Goal: Task Accomplishment & Management: Use online tool/utility

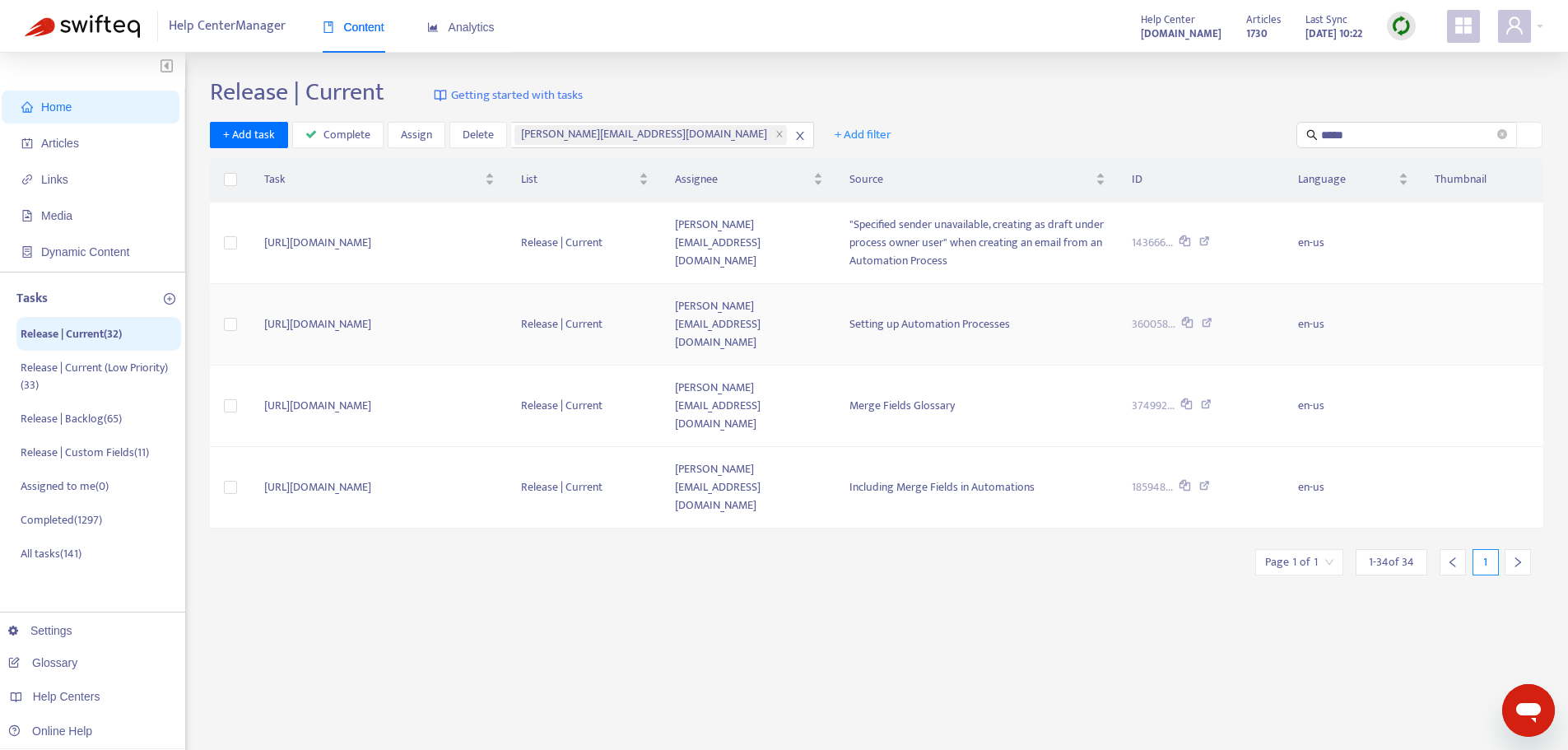
click at [1212, 318] on icon at bounding box center [1206, 325] width 11 height 15
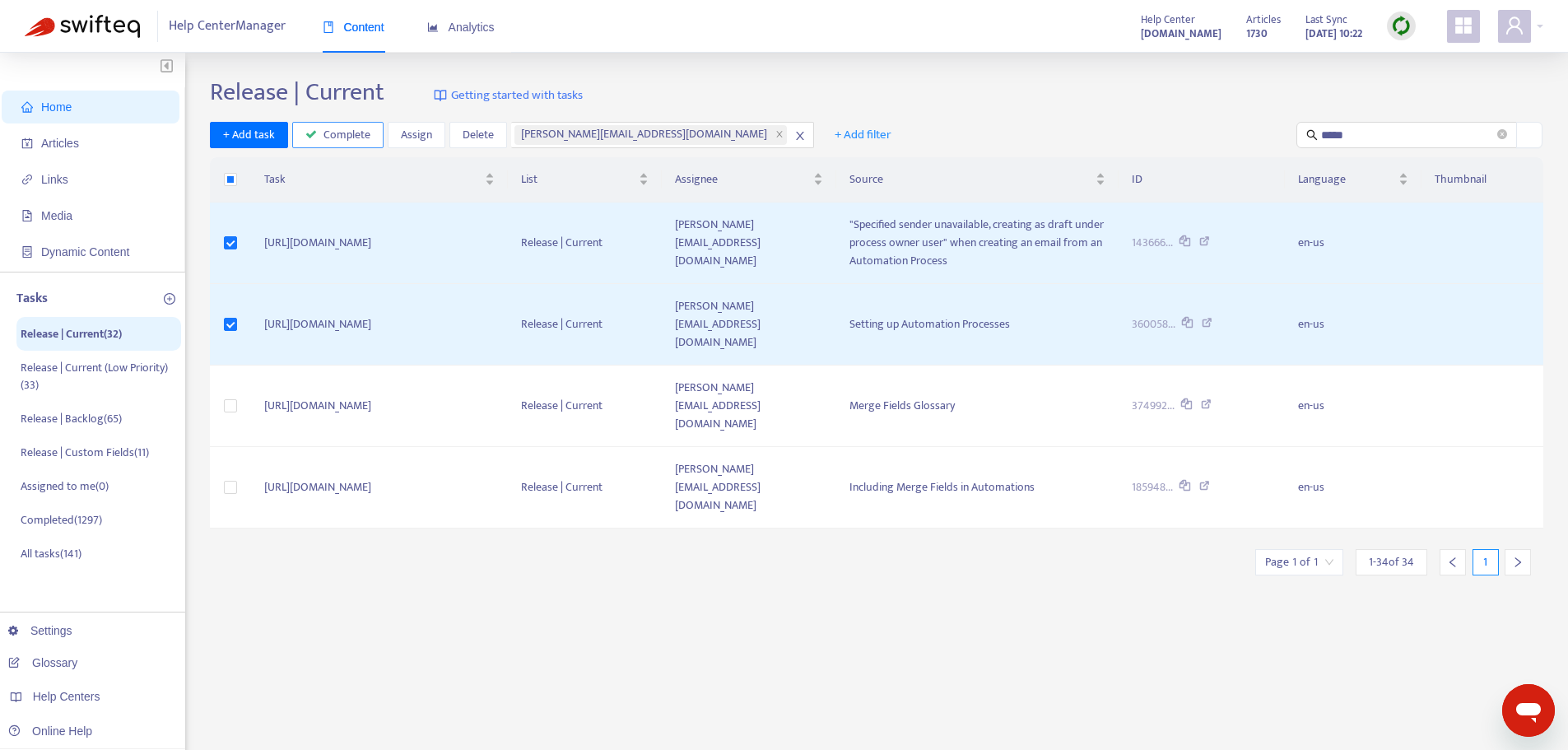
click at [320, 136] on button "Complete" at bounding box center [337, 135] width 91 height 27
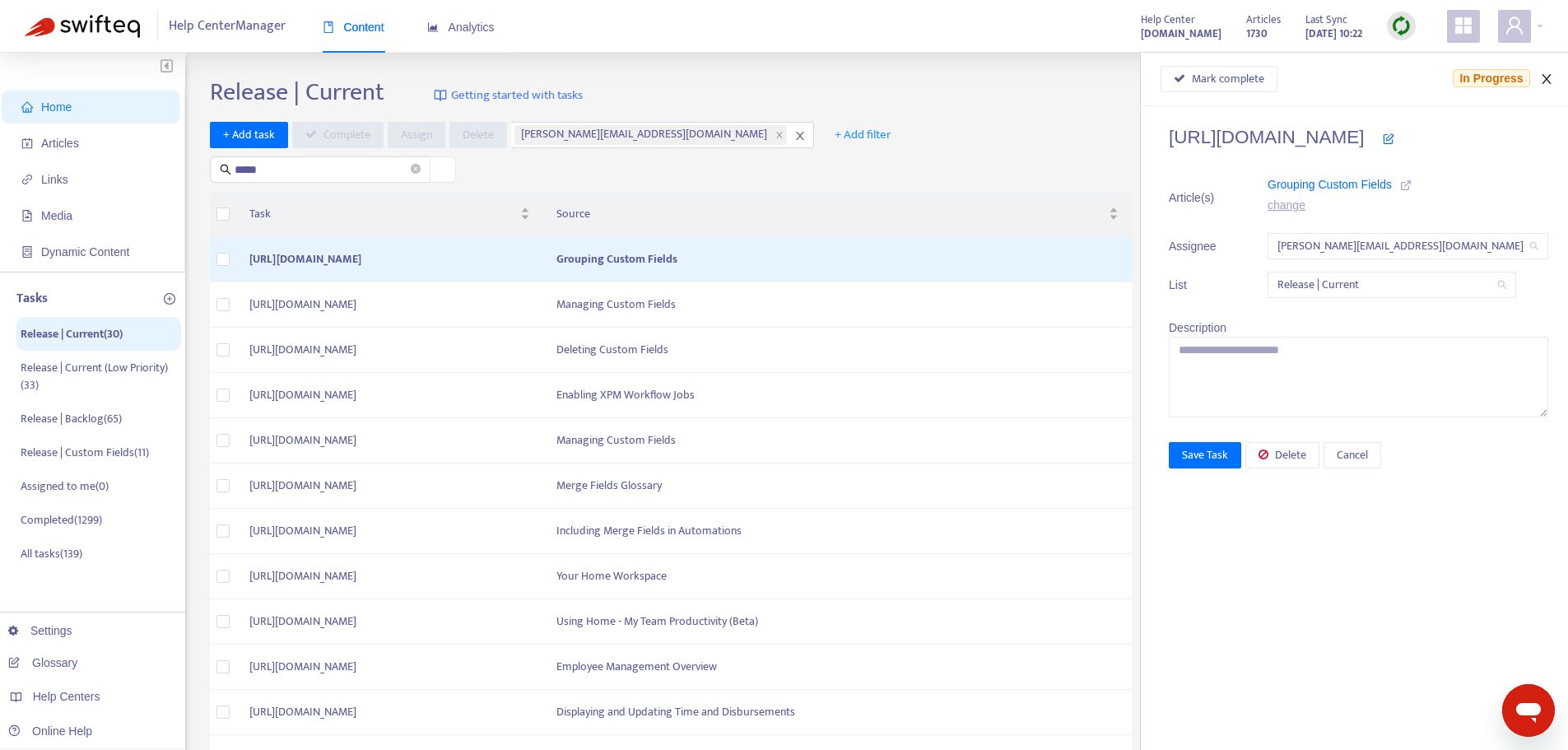
click at [1546, 82] on icon "close" at bounding box center [1546, 79] width 13 height 13
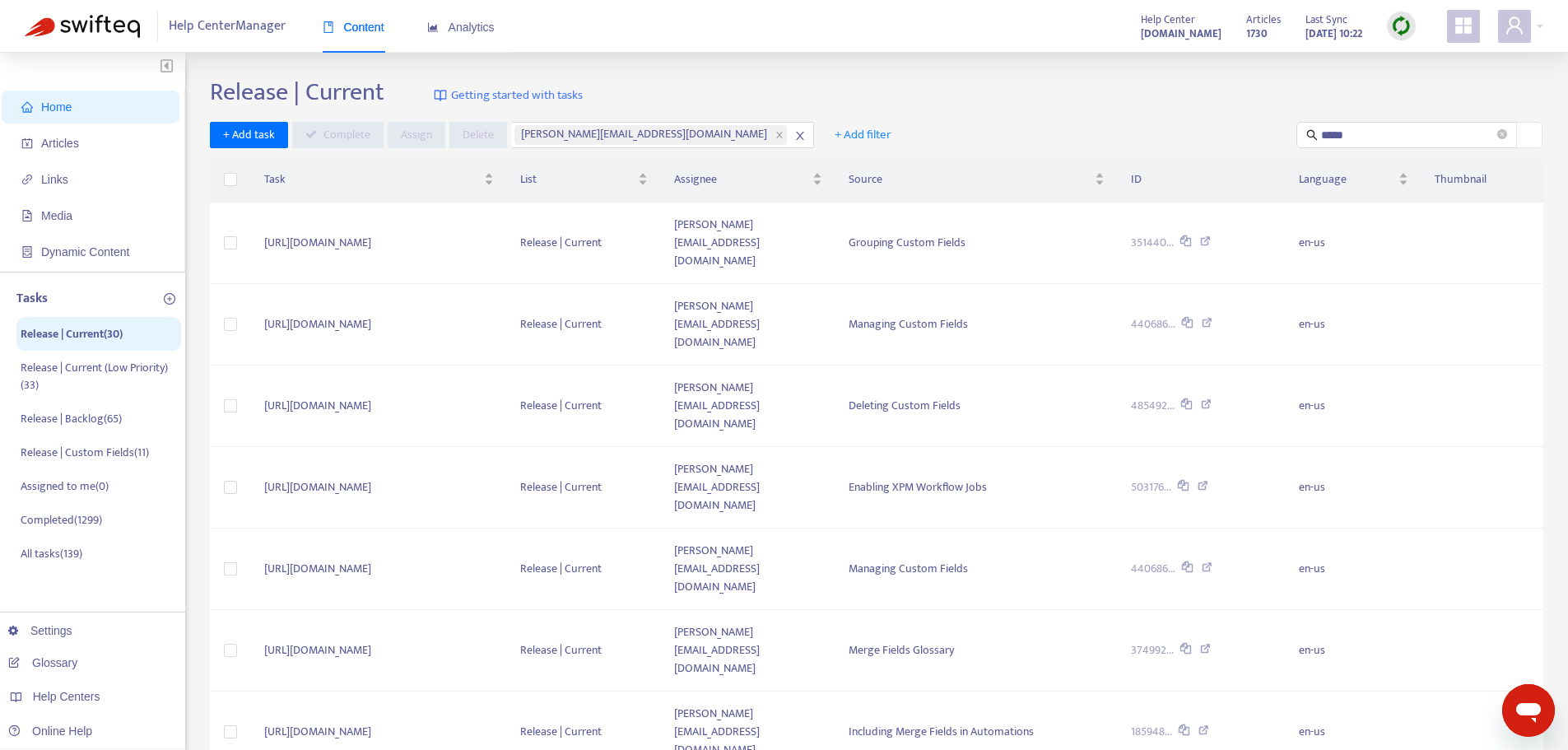
drag, startPoint x: 1405, startPoint y: 139, endPoint x: 1197, endPoint y: 134, distance: 208.1
click at [1197, 134] on div "+ Add task Complete Assign [PERSON_NAME] [PERSON_NAME][EMAIL_ADDRESS][DOMAIN_NA…" at bounding box center [876, 135] width 1333 height 27
click at [1375, 144] on div "Click to sort ascending" at bounding box center [1367, 147] width 129 height 28
click at [1380, 131] on input "*****" at bounding box center [1407, 135] width 172 height 18
click at [1074, 95] on div "Release | Current Getting started with tasks" at bounding box center [876, 95] width 1333 height 37
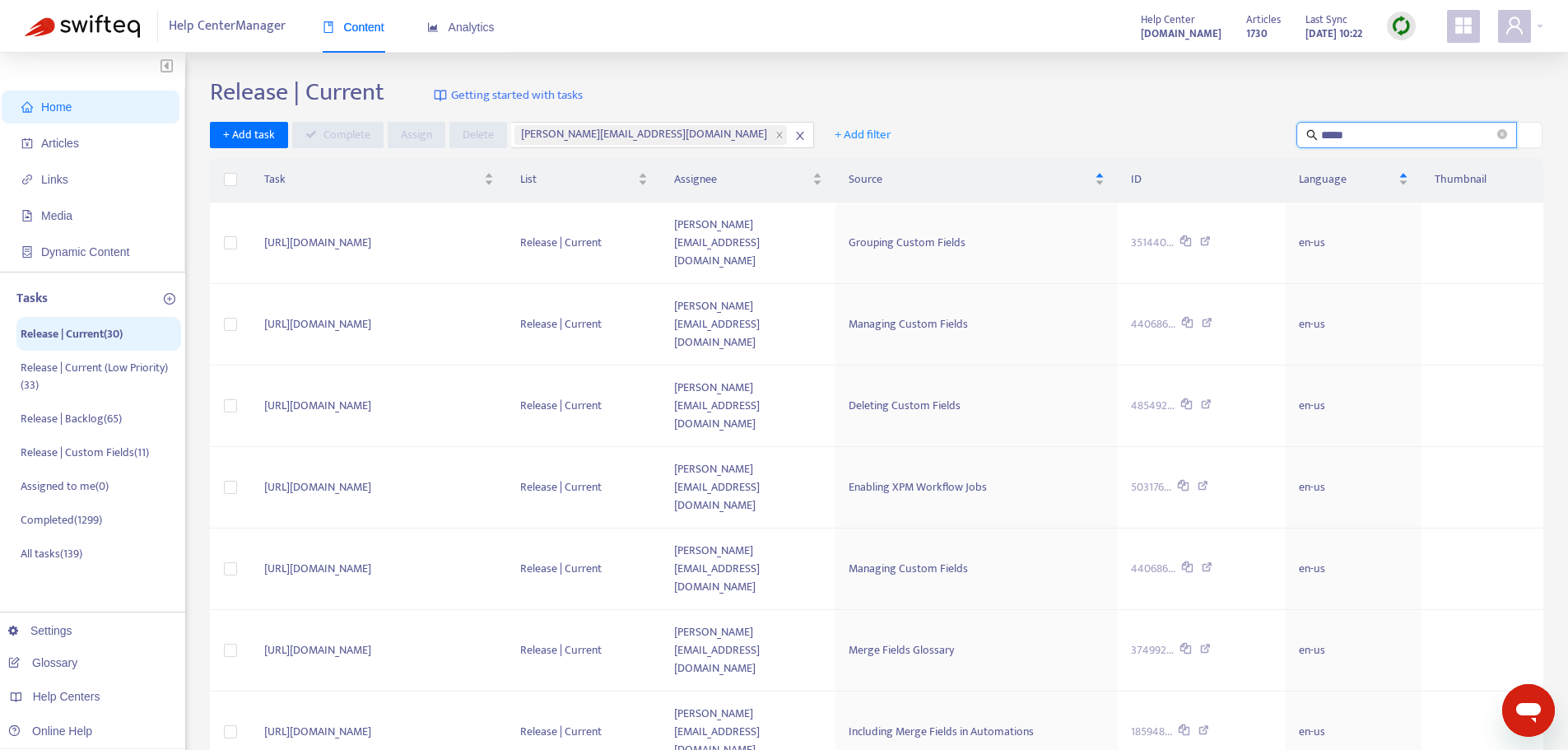
drag, startPoint x: 1362, startPoint y: 132, endPoint x: 1299, endPoint y: 136, distance: 63.1
click at [1299, 136] on span "*****" at bounding box center [1406, 135] width 221 height 27
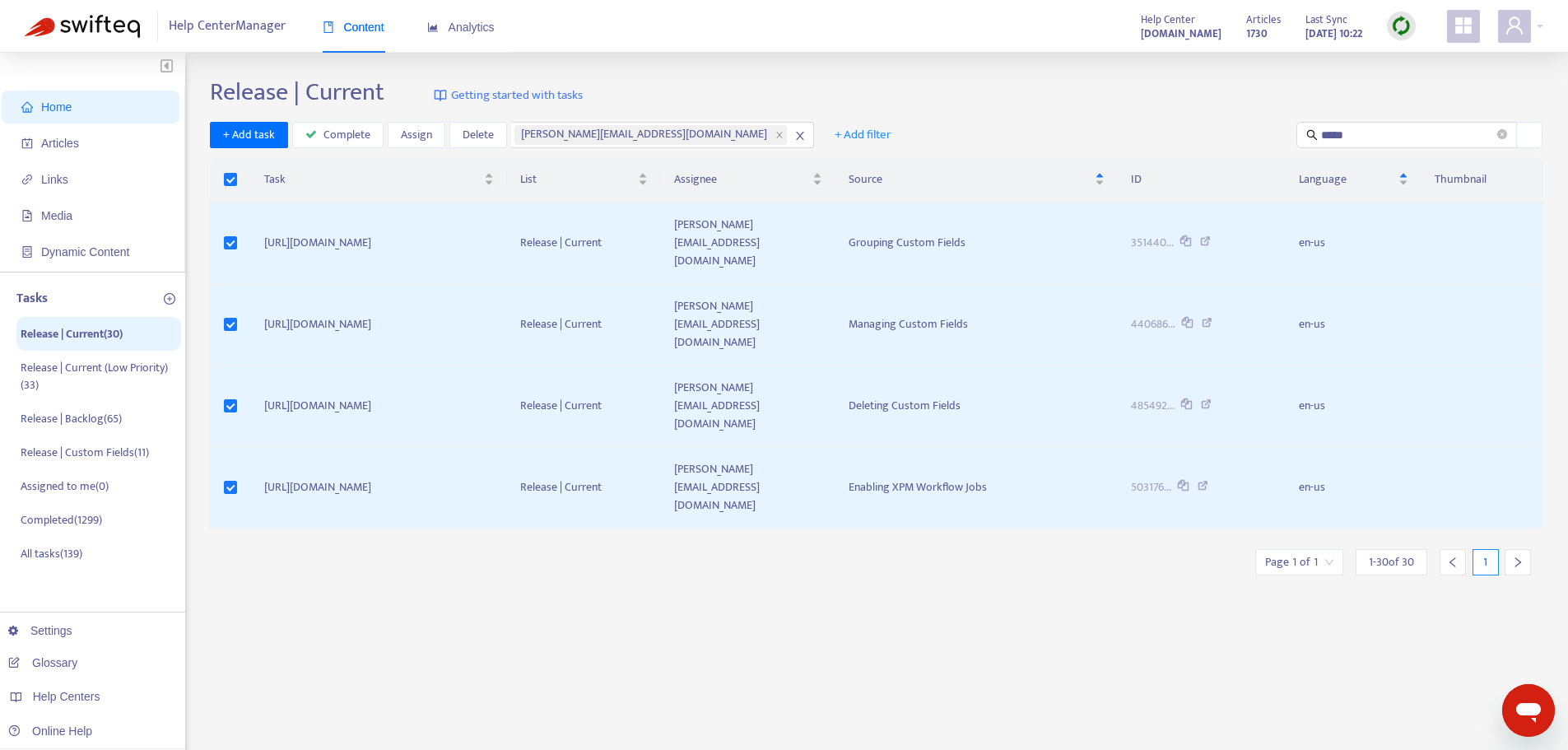
click at [556, 466] on div "Release | Current Getting started with tasks + Add task Complete Assign [PERSON…" at bounding box center [876, 558] width 1333 height 963
click at [333, 127] on span "Complete" at bounding box center [347, 135] width 47 height 18
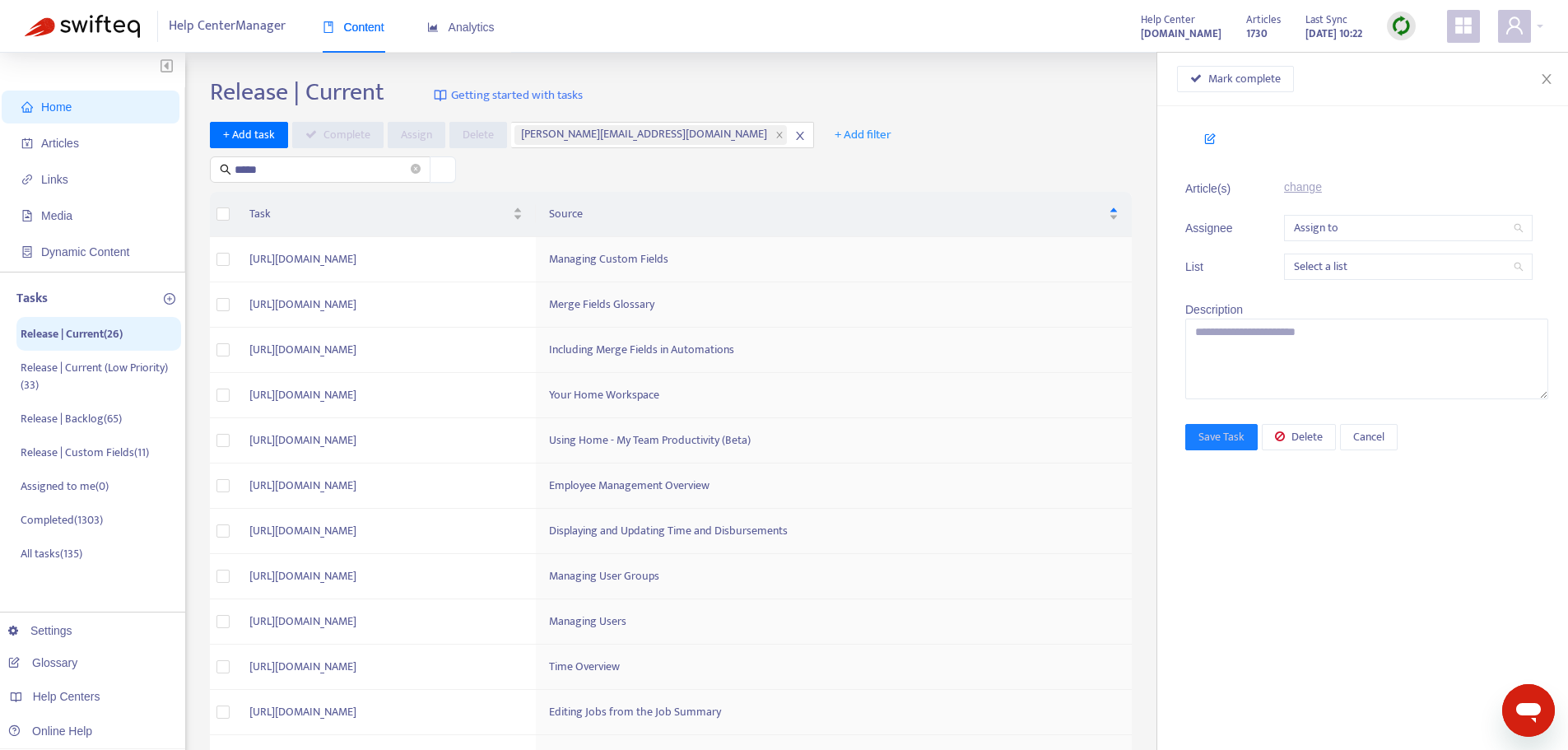
click at [1548, 71] on div "Mark complete" at bounding box center [1362, 80] width 410 height 54
click at [1547, 75] on icon "close" at bounding box center [1546, 79] width 13 height 13
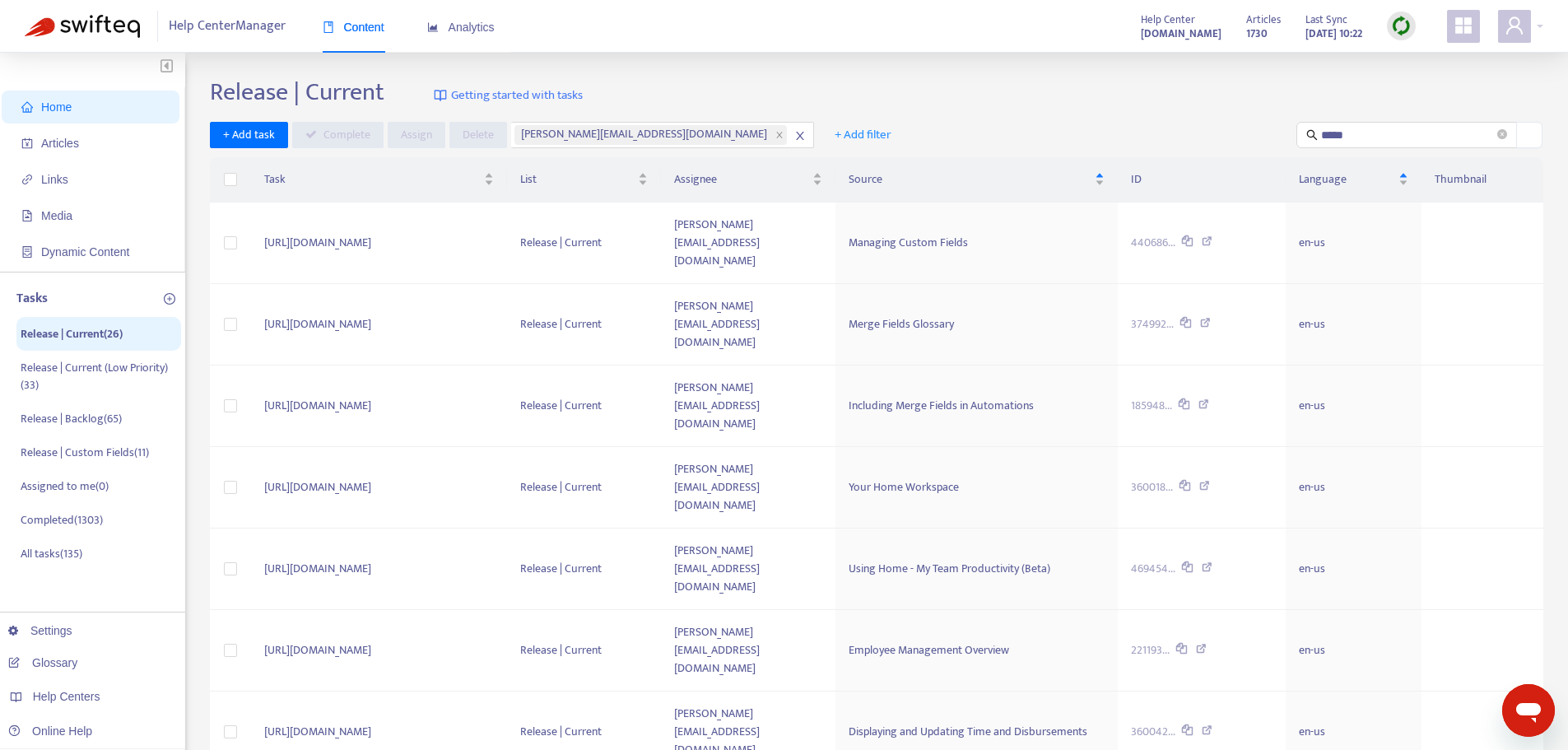
click at [823, 80] on div "Release | Current Getting started with tasks" at bounding box center [876, 95] width 1333 height 37
click at [87, 382] on p "Release | Current (Low Priority) ( 33 )" at bounding box center [90, 377] width 139 height 35
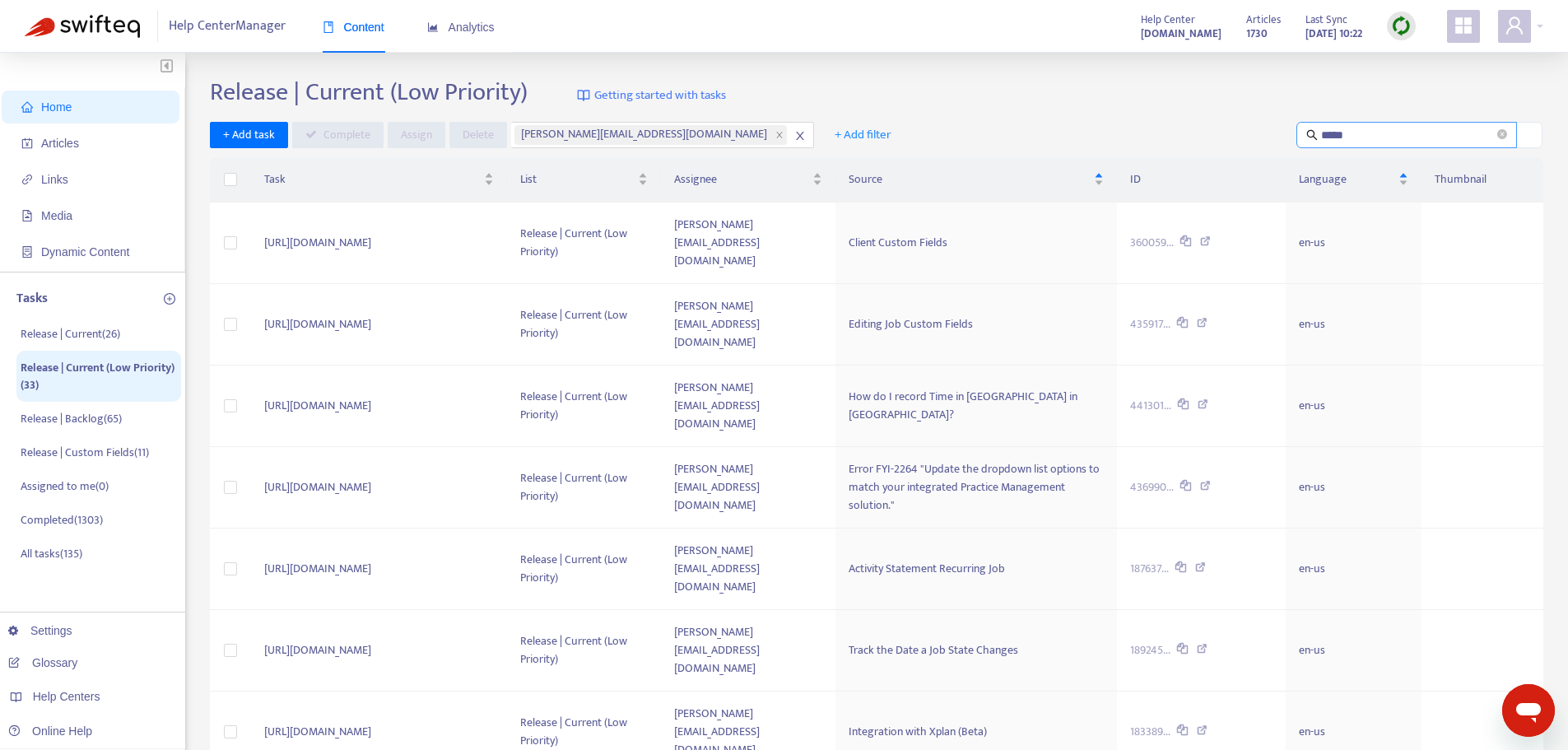
click at [1373, 135] on input "*****" at bounding box center [1407, 135] width 172 height 18
click at [887, 100] on div "Release | Current (Low Priority) Getting started with tasks" at bounding box center [876, 95] width 1333 height 37
click at [916, 102] on div "Release | Current (Low Priority) Getting started with tasks" at bounding box center [876, 95] width 1333 height 37
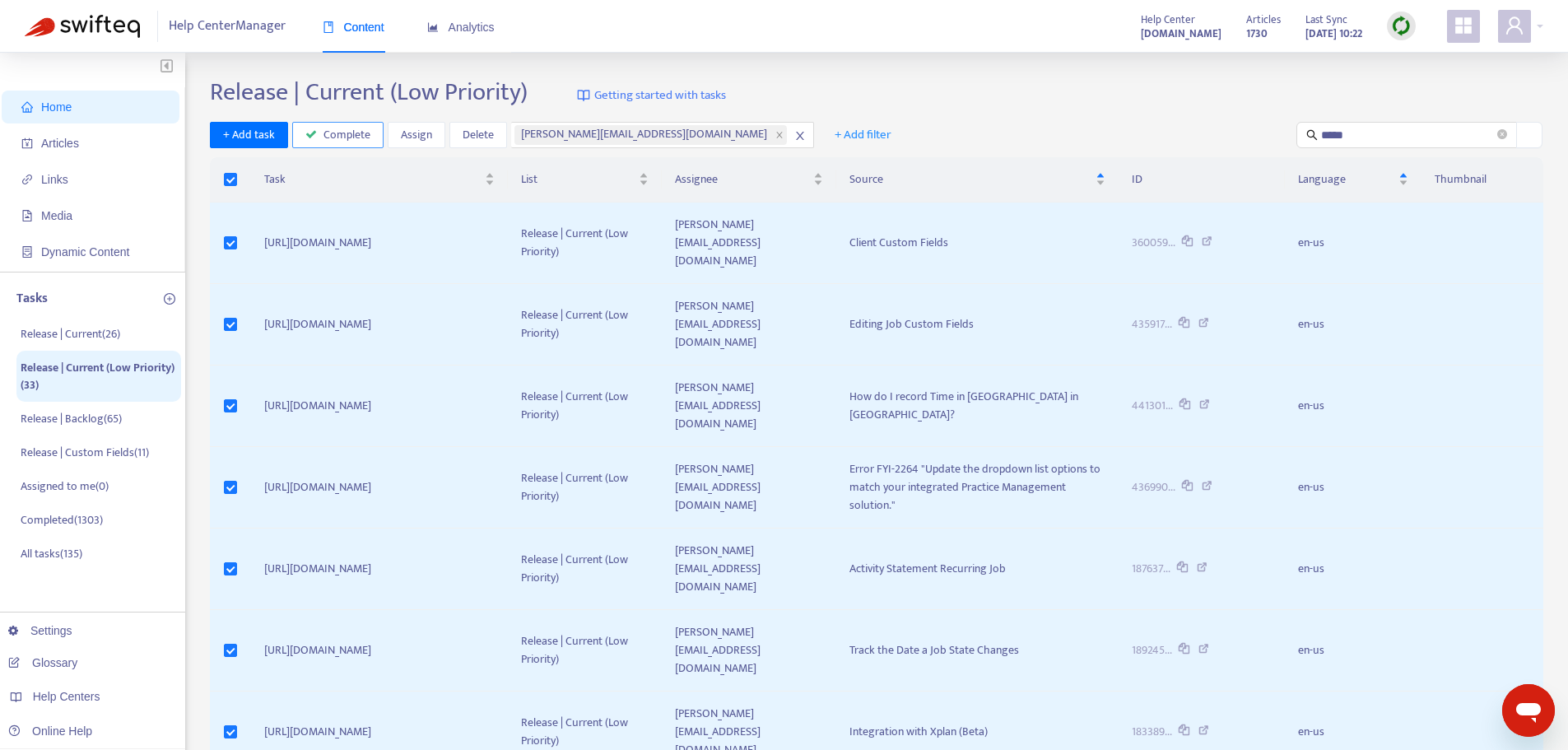
click at [335, 138] on span "Complete" at bounding box center [347, 135] width 47 height 18
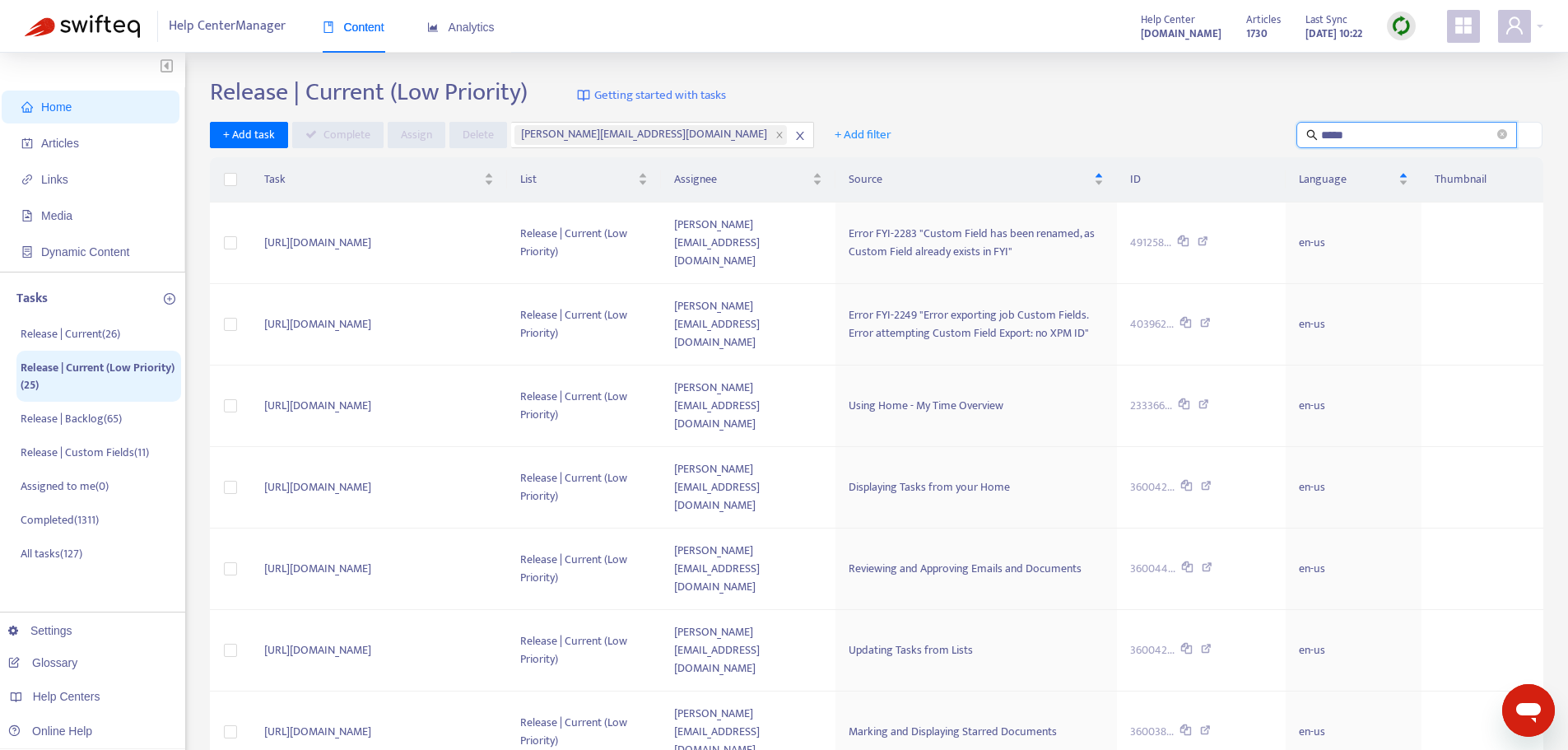
click at [1396, 141] on input "*****" at bounding box center [1407, 135] width 172 height 18
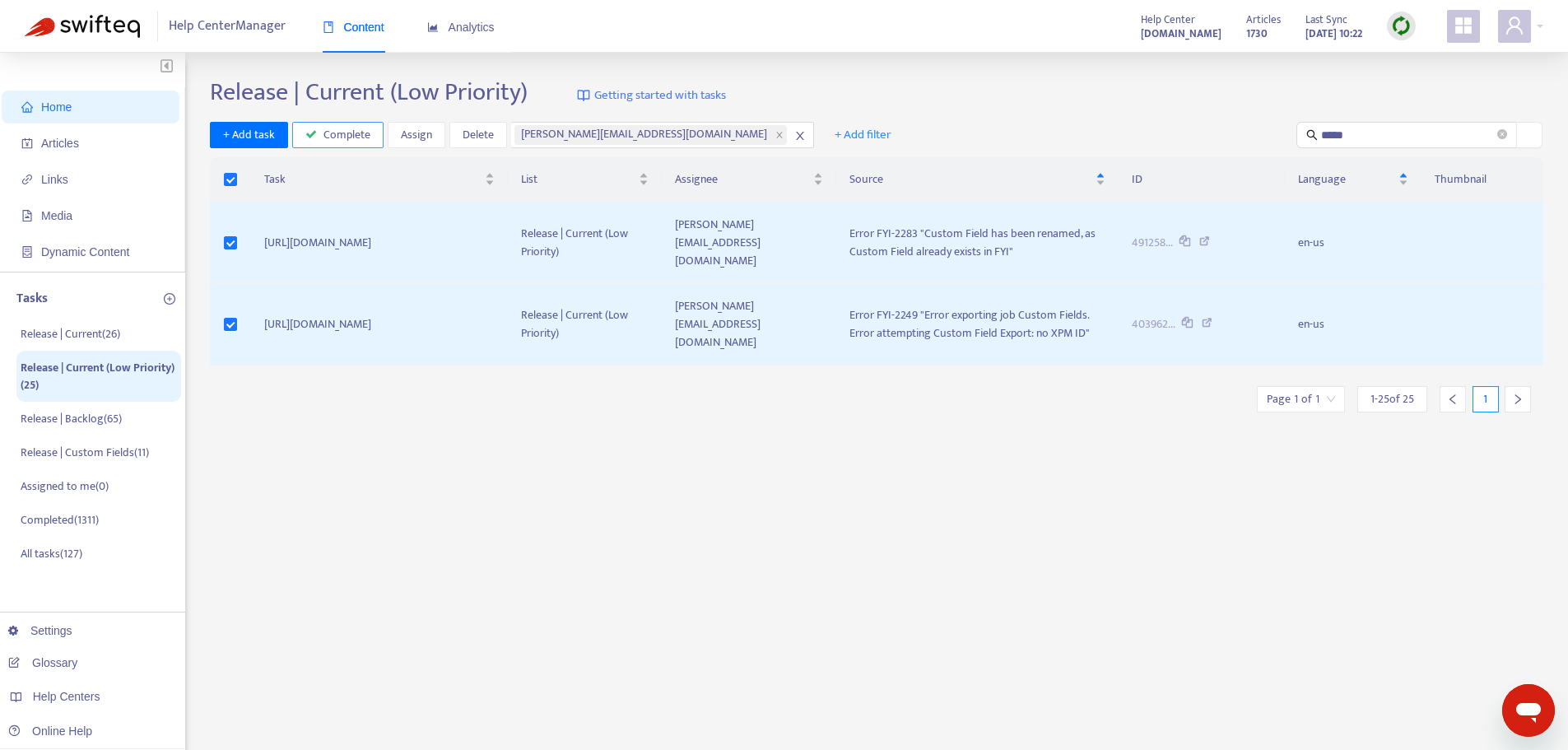
click at [338, 143] on span "Complete" at bounding box center [347, 135] width 47 height 18
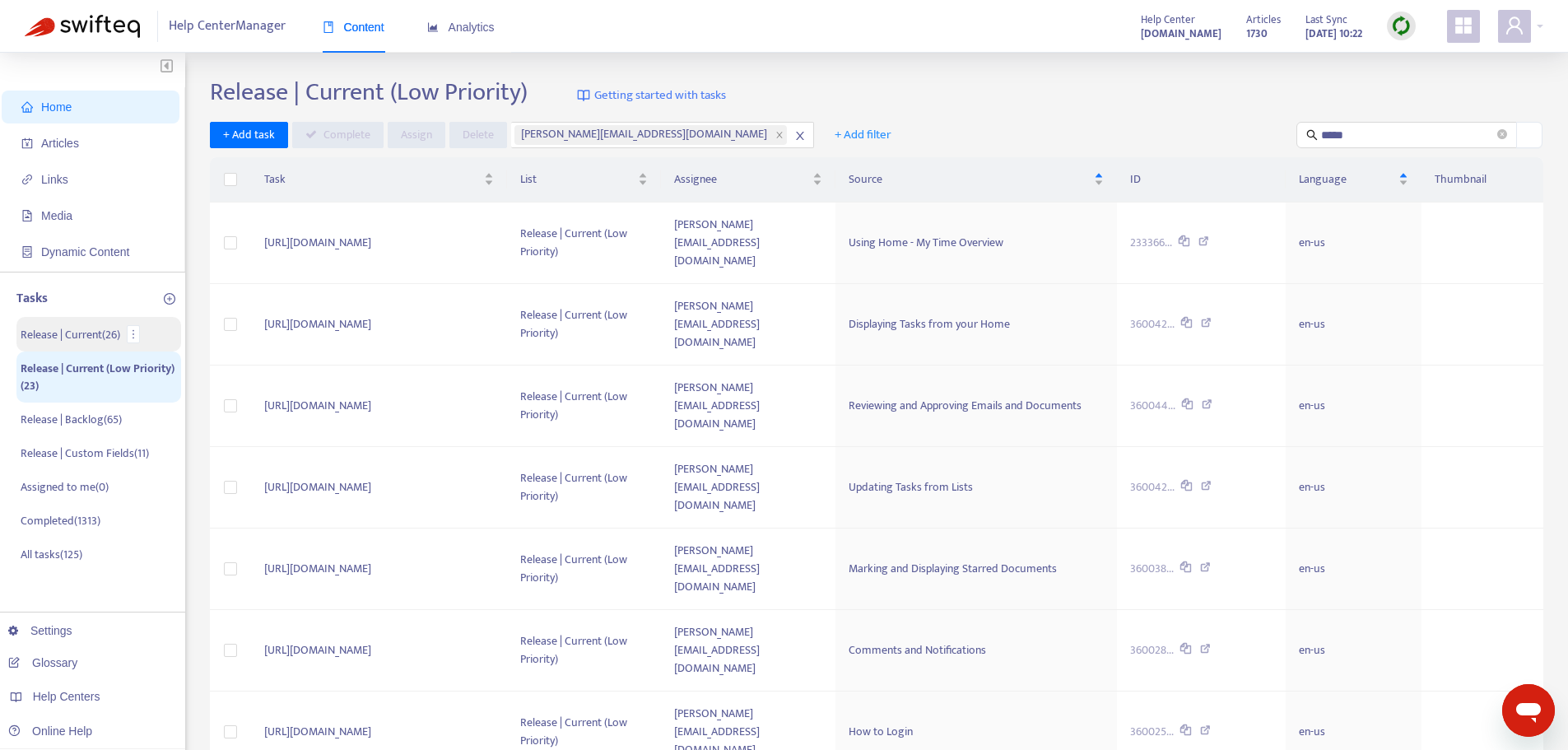
click at [77, 323] on li "Release | Current ( 26 )" at bounding box center [99, 334] width 165 height 35
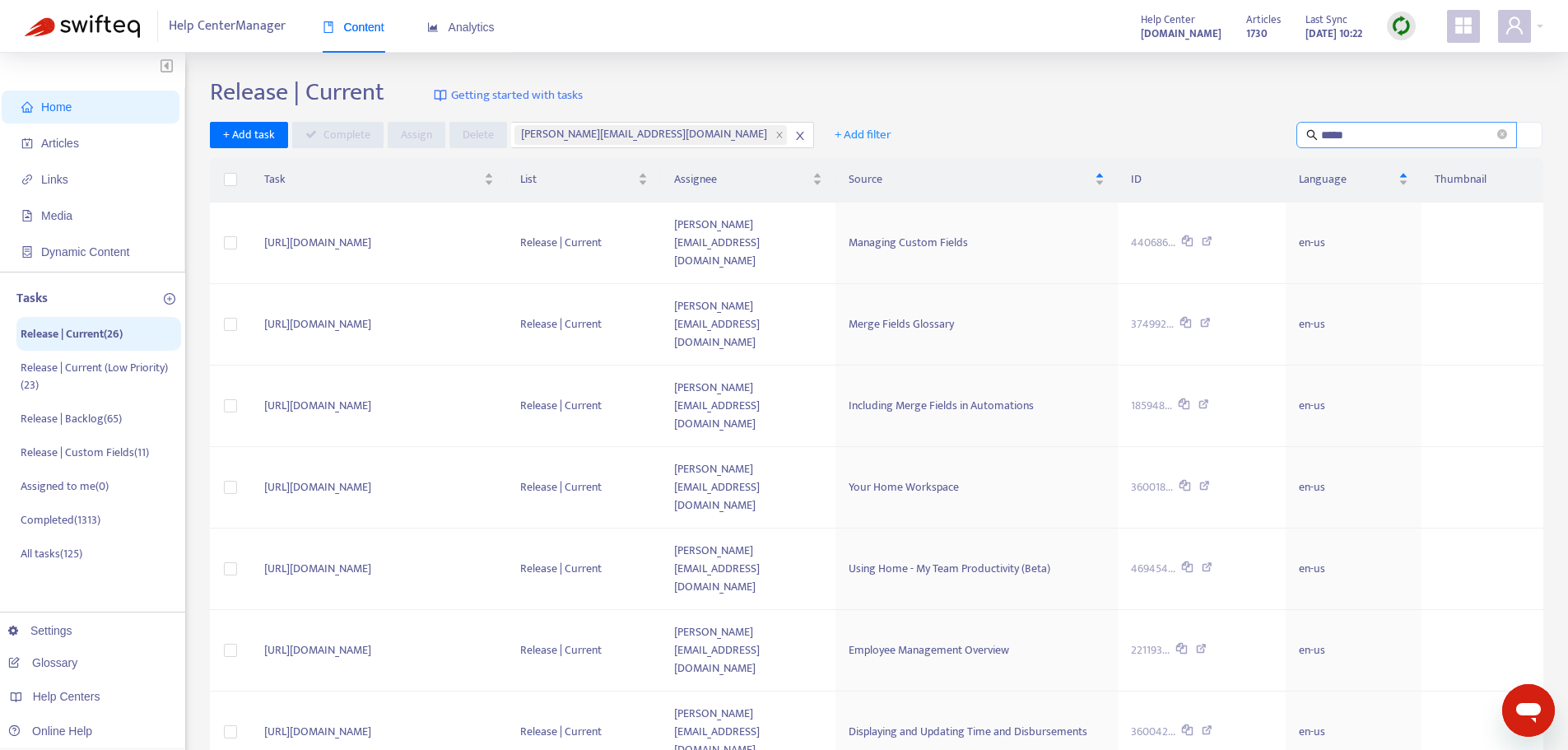
click at [1369, 144] on span "*****" at bounding box center [1406, 135] width 221 height 27
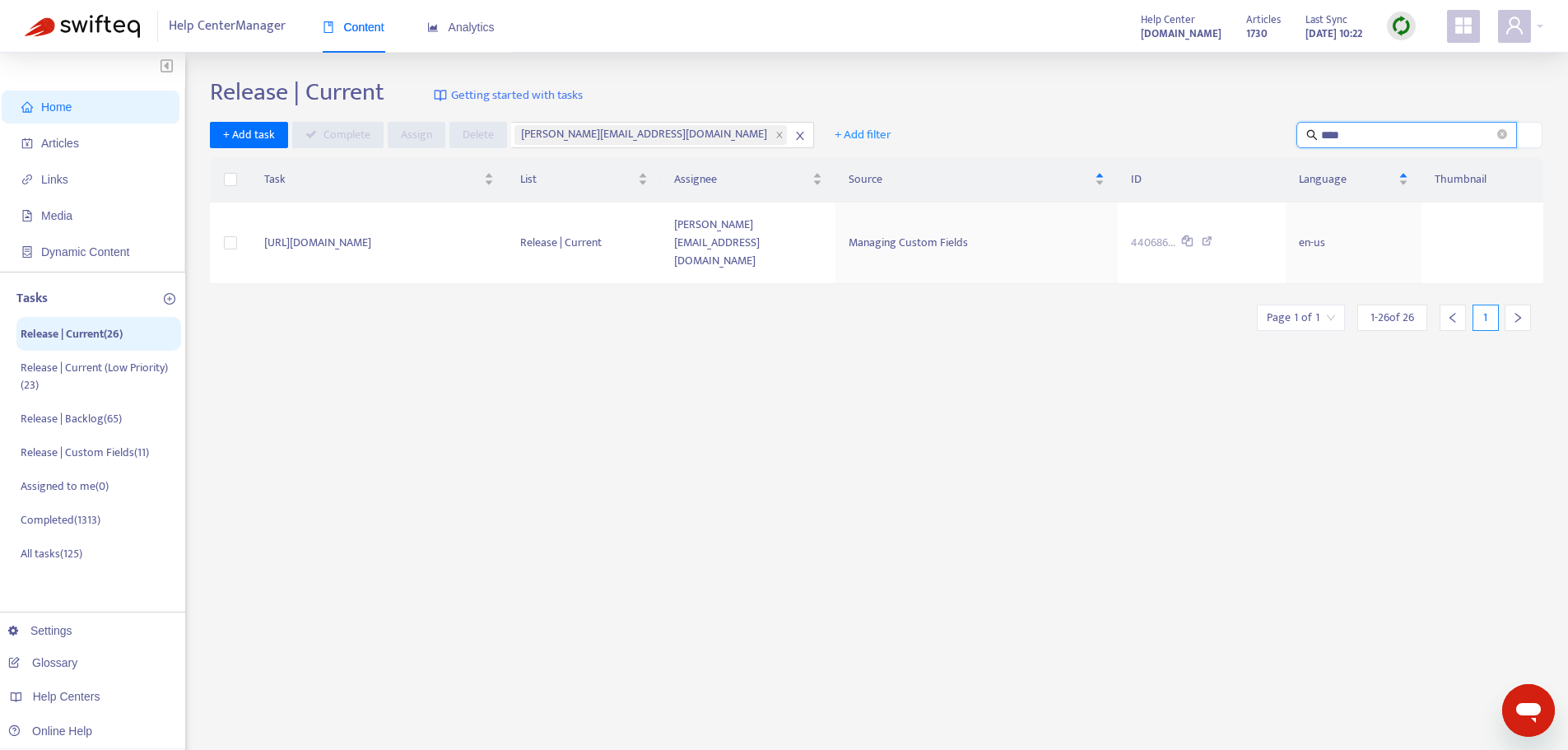
type input "*****"
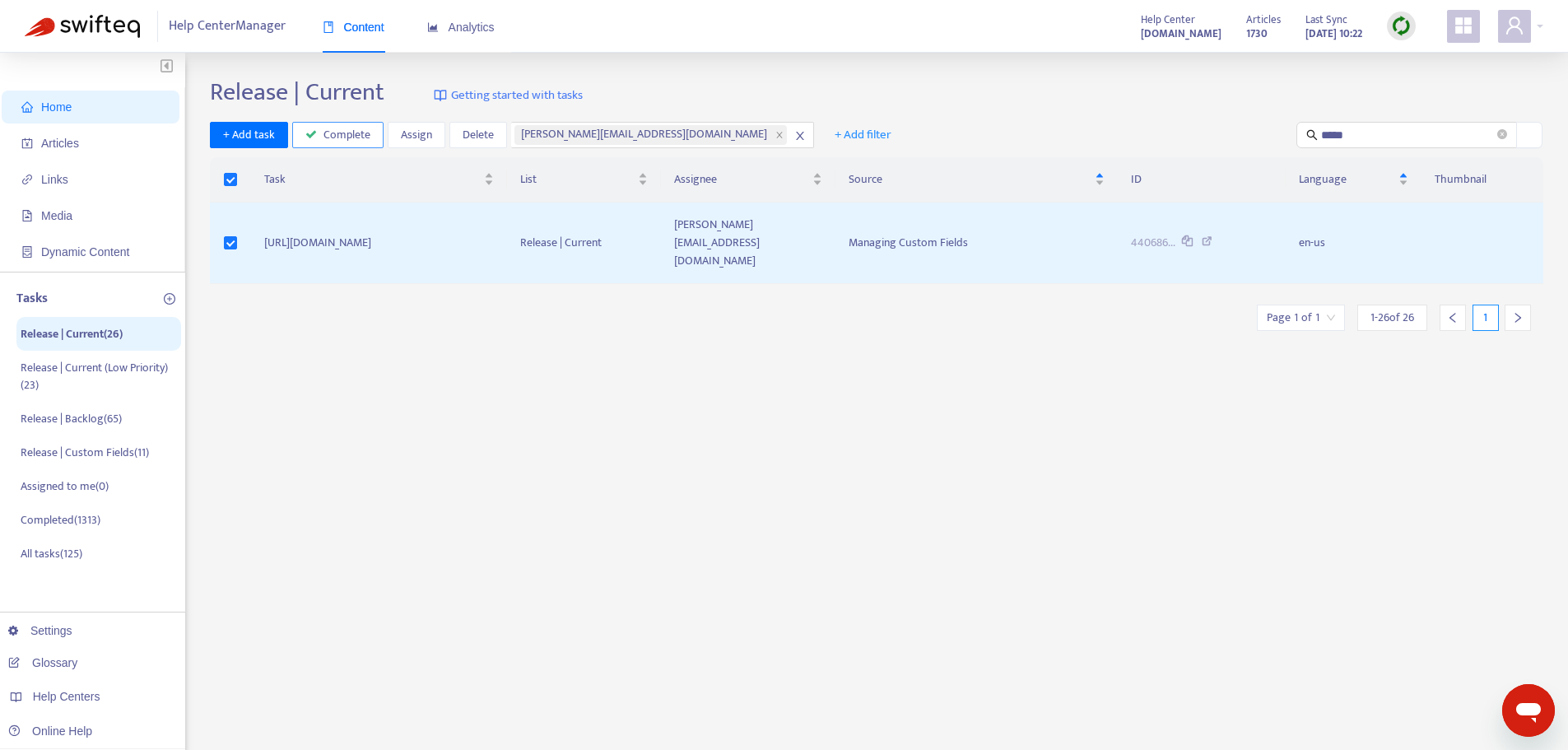
click at [340, 134] on span "Complete" at bounding box center [347, 135] width 47 height 18
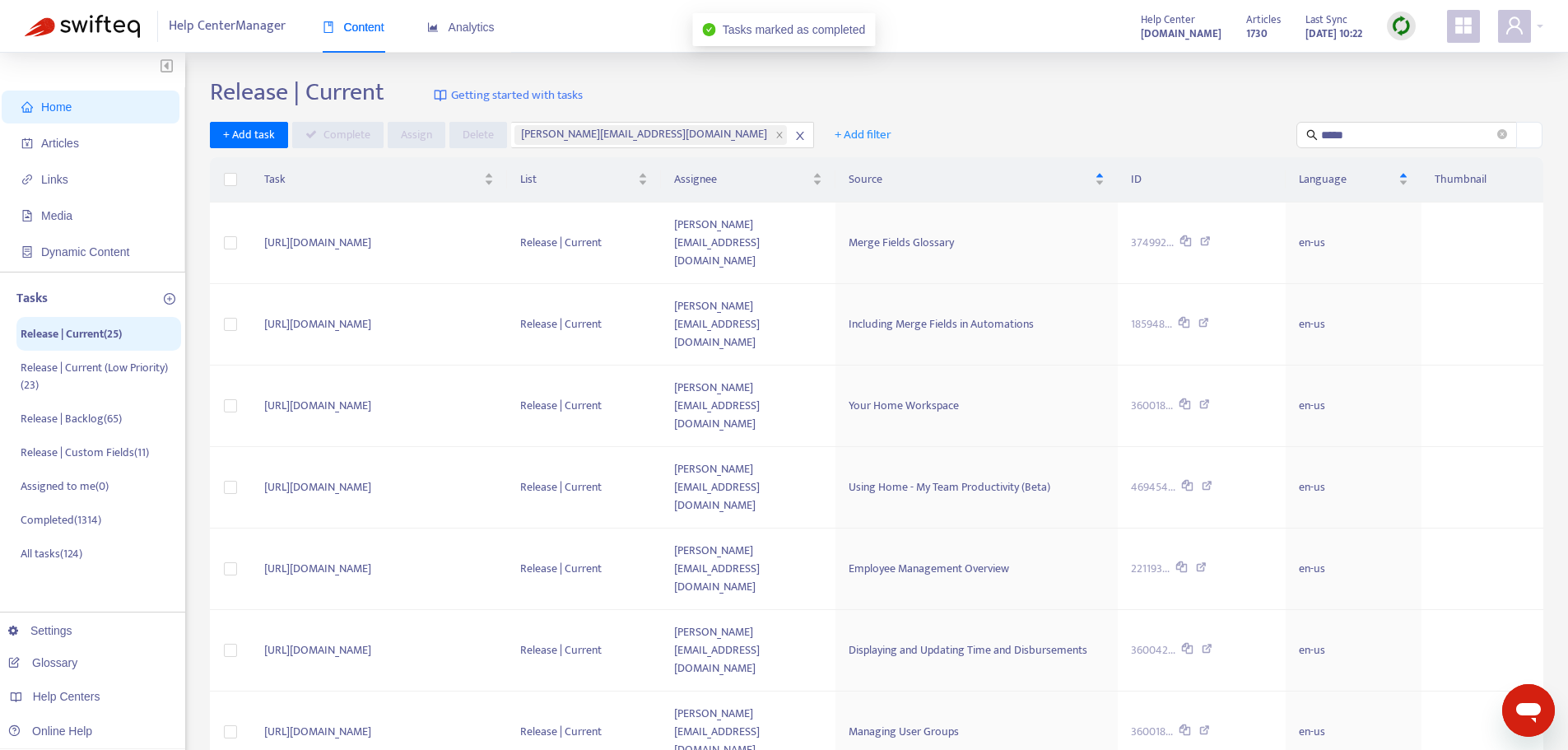
drag, startPoint x: 1502, startPoint y: 135, endPoint x: 1386, endPoint y: 109, distance: 118.9
click at [1502, 135] on icon "close-circle" at bounding box center [1502, 134] width 10 height 10
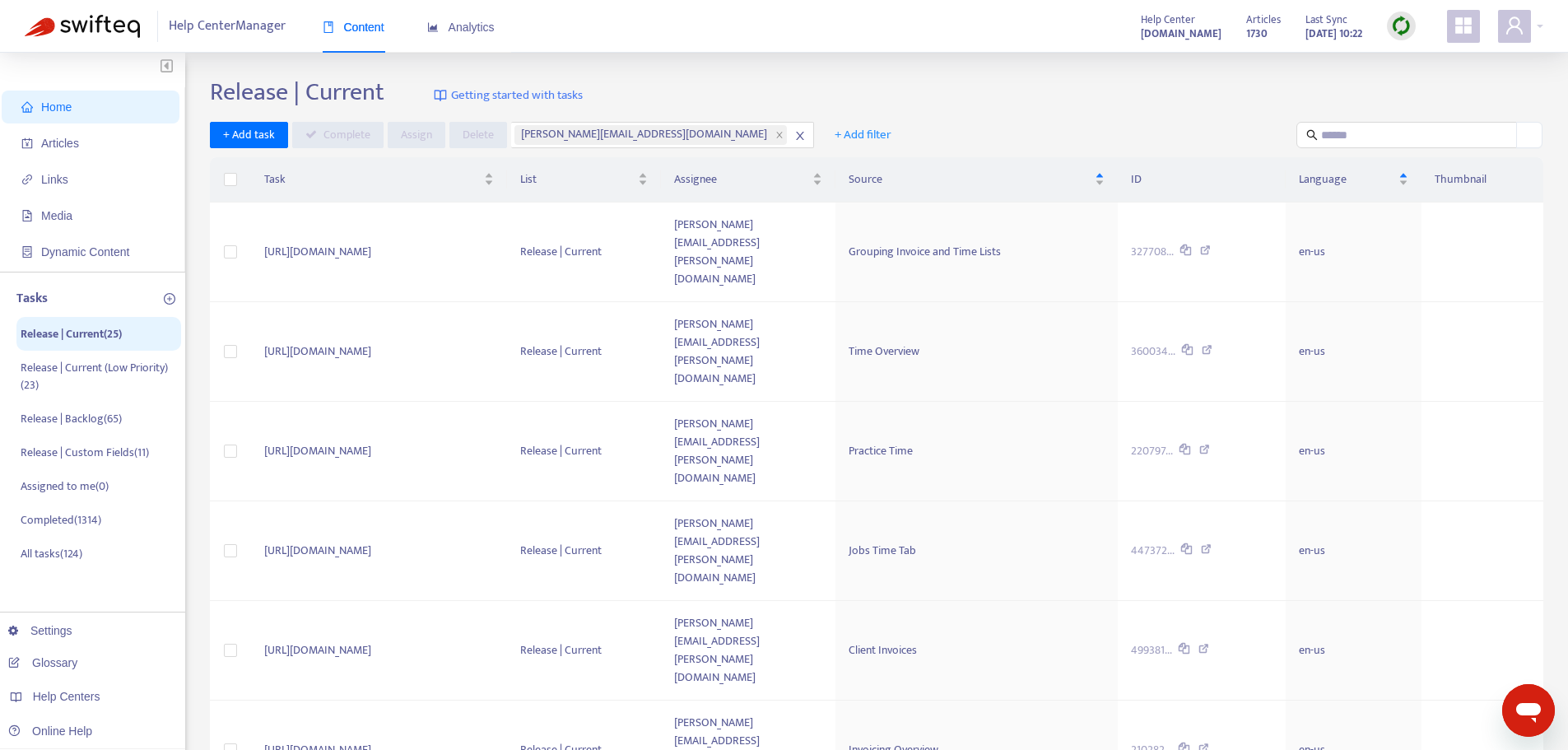
drag, startPoint x: 1068, startPoint y: 102, endPoint x: 375, endPoint y: 200, distance: 699.9
click at [1067, 102] on div "Release | Current Getting started with tasks" at bounding box center [876, 95] width 1333 height 37
click at [51, 333] on p "Release | Current ( 25 )" at bounding box center [71, 334] width 101 height 17
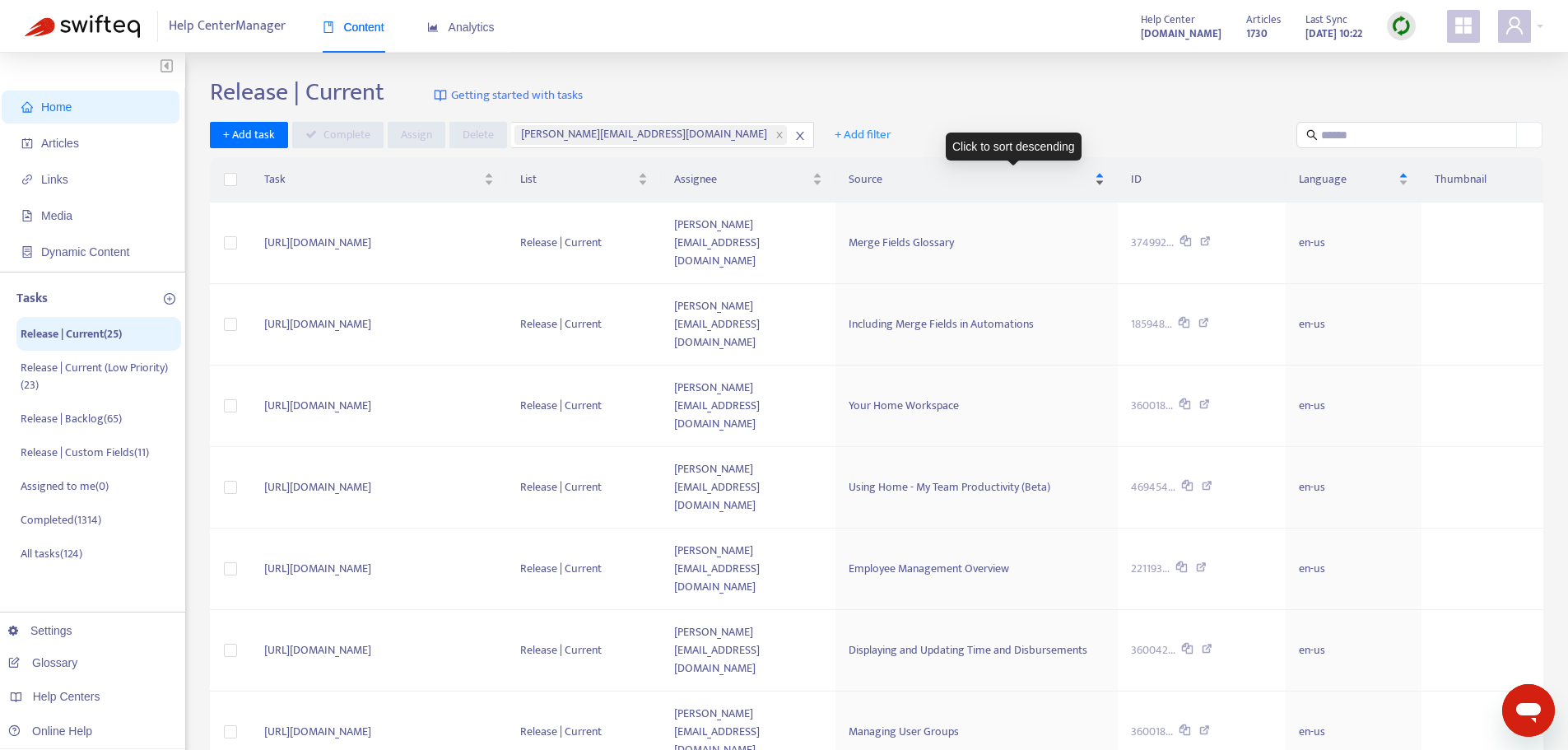
click at [1091, 170] on div "Source" at bounding box center [976, 179] width 256 height 18
click at [1041, 171] on span "Source" at bounding box center [969, 179] width 243 height 18
click at [1381, 134] on input "text" at bounding box center [1407, 135] width 172 height 18
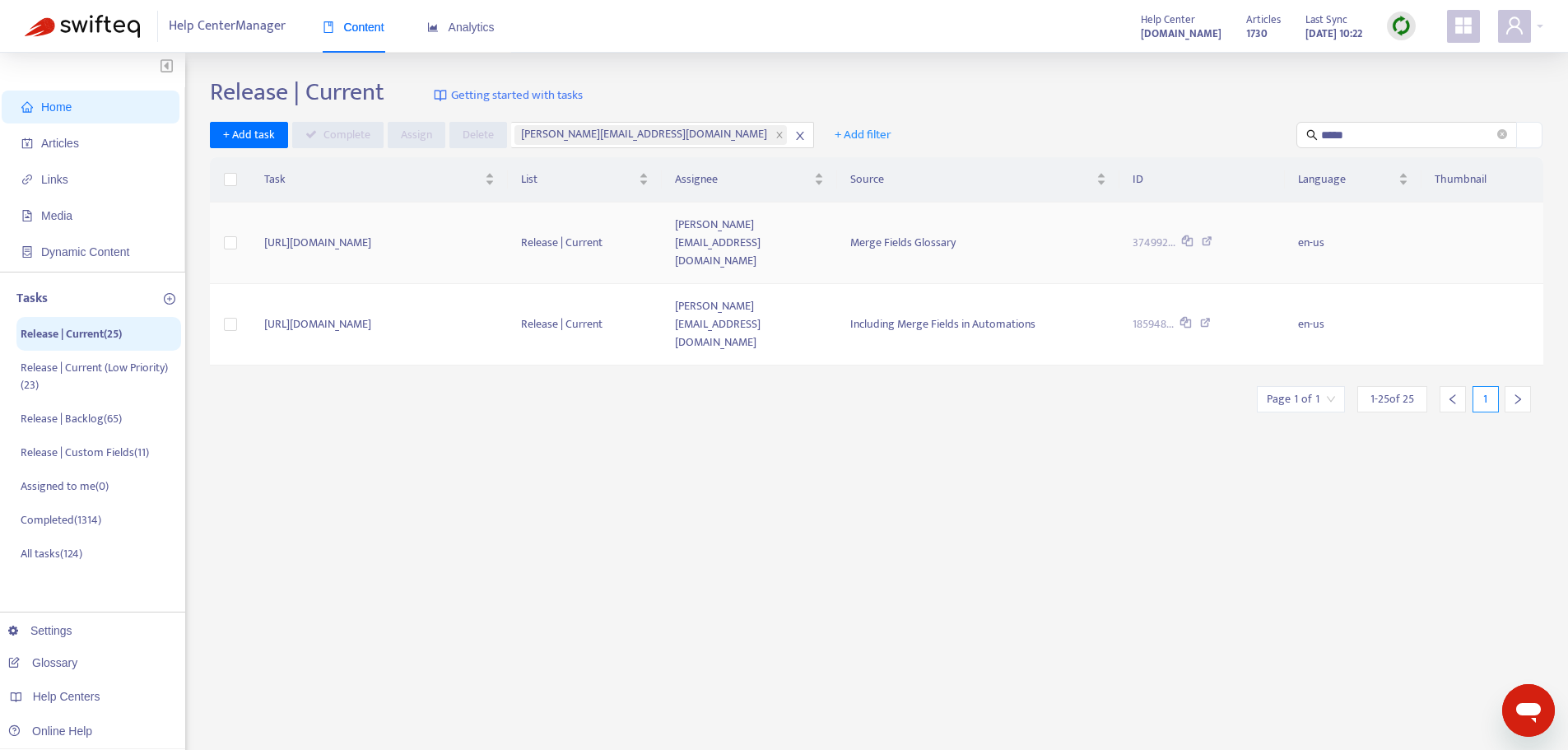
click at [1235, 234] on div "374992..." at bounding box center [1202, 243] width 139 height 18
click at [1212, 236] on icon at bounding box center [1206, 244] width 11 height 15
click at [1211, 318] on icon at bounding box center [1205, 325] width 11 height 15
click at [234, 182] on label at bounding box center [231, 179] width 13 height 18
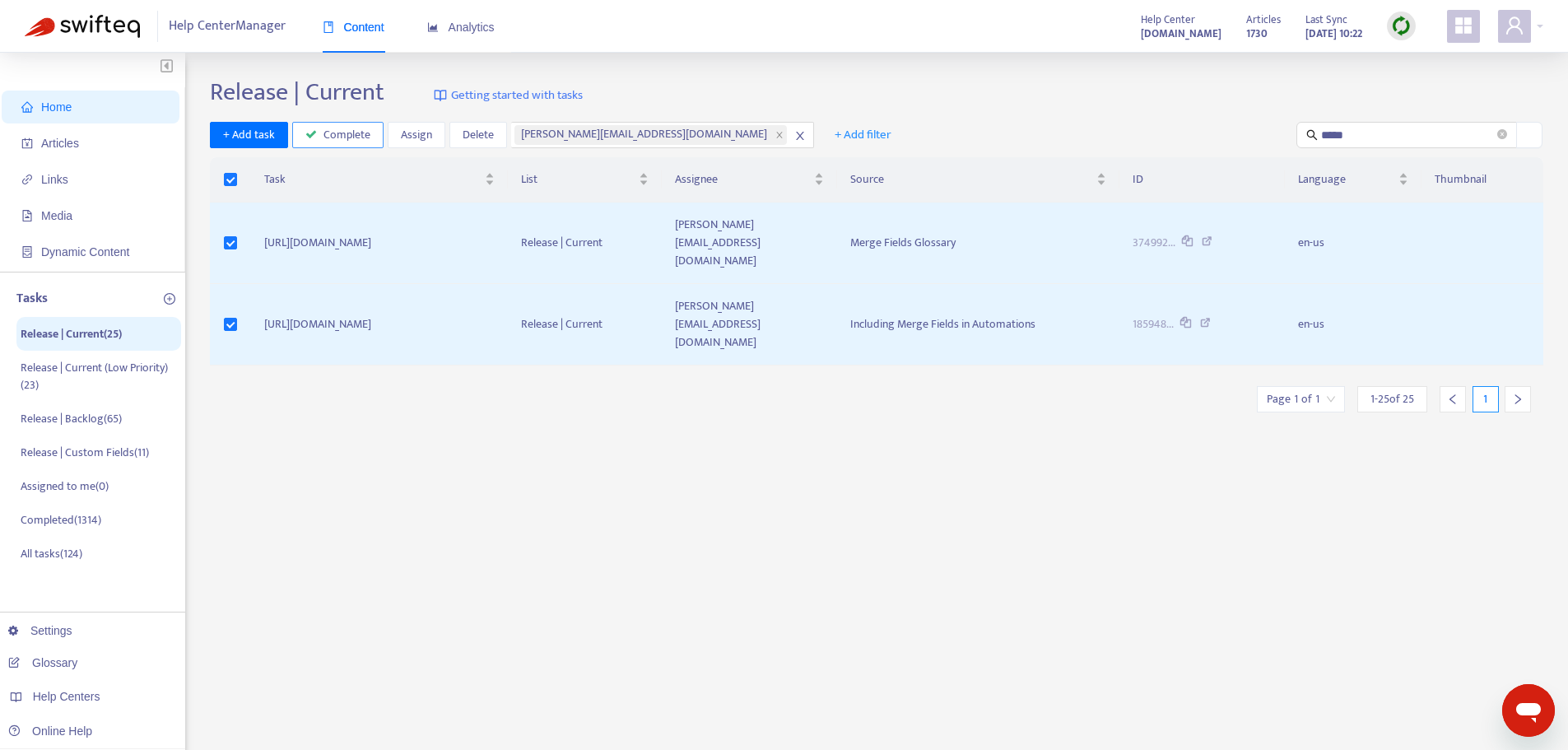
click at [337, 144] on button "Complete" at bounding box center [337, 135] width 91 height 27
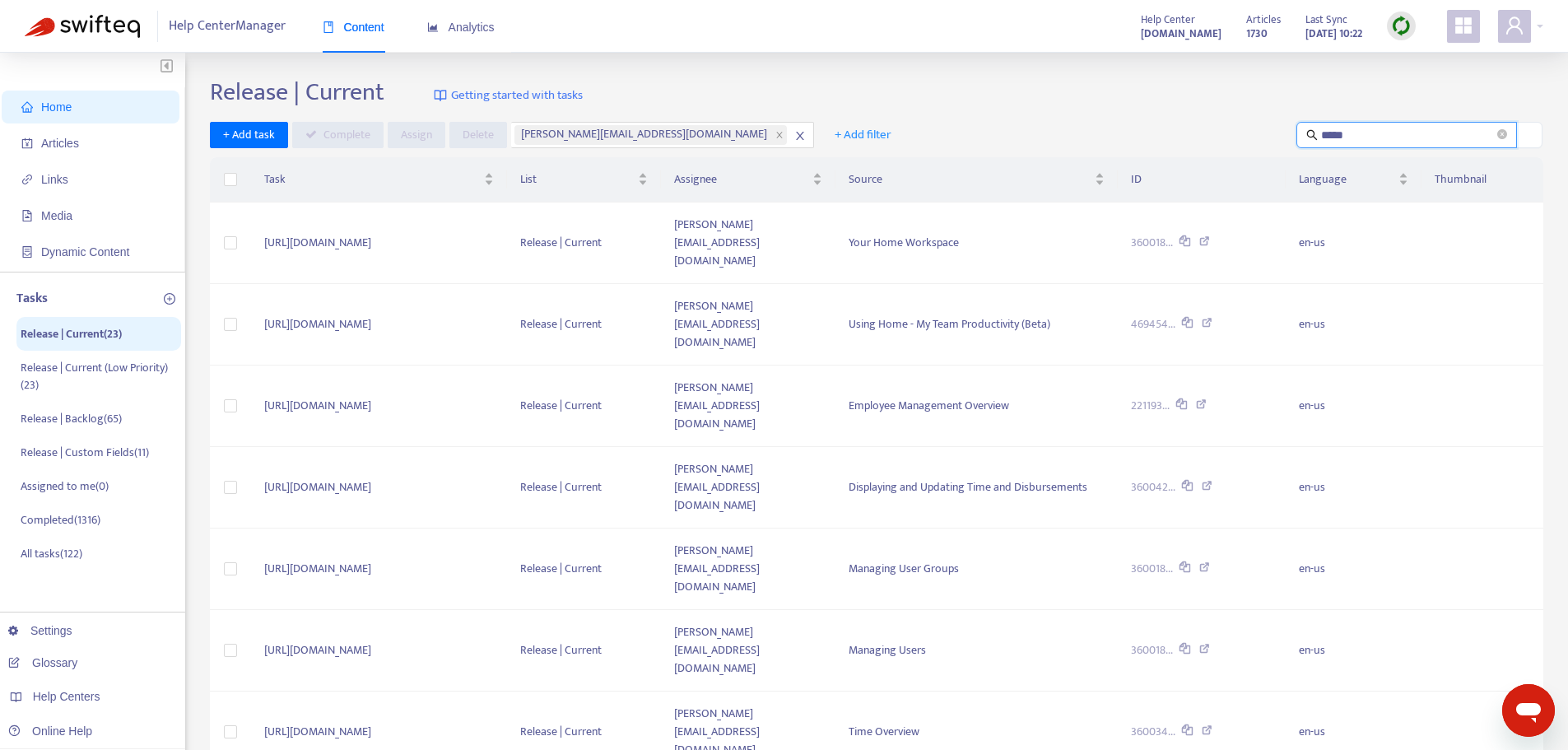
drag, startPoint x: 1351, startPoint y: 130, endPoint x: 1224, endPoint y: 124, distance: 127.1
click at [1224, 124] on div "+ Add task Complete Assign [PERSON_NAME] [PERSON_NAME][EMAIL_ADDRESS][DOMAIN_NA…" at bounding box center [876, 135] width 1333 height 27
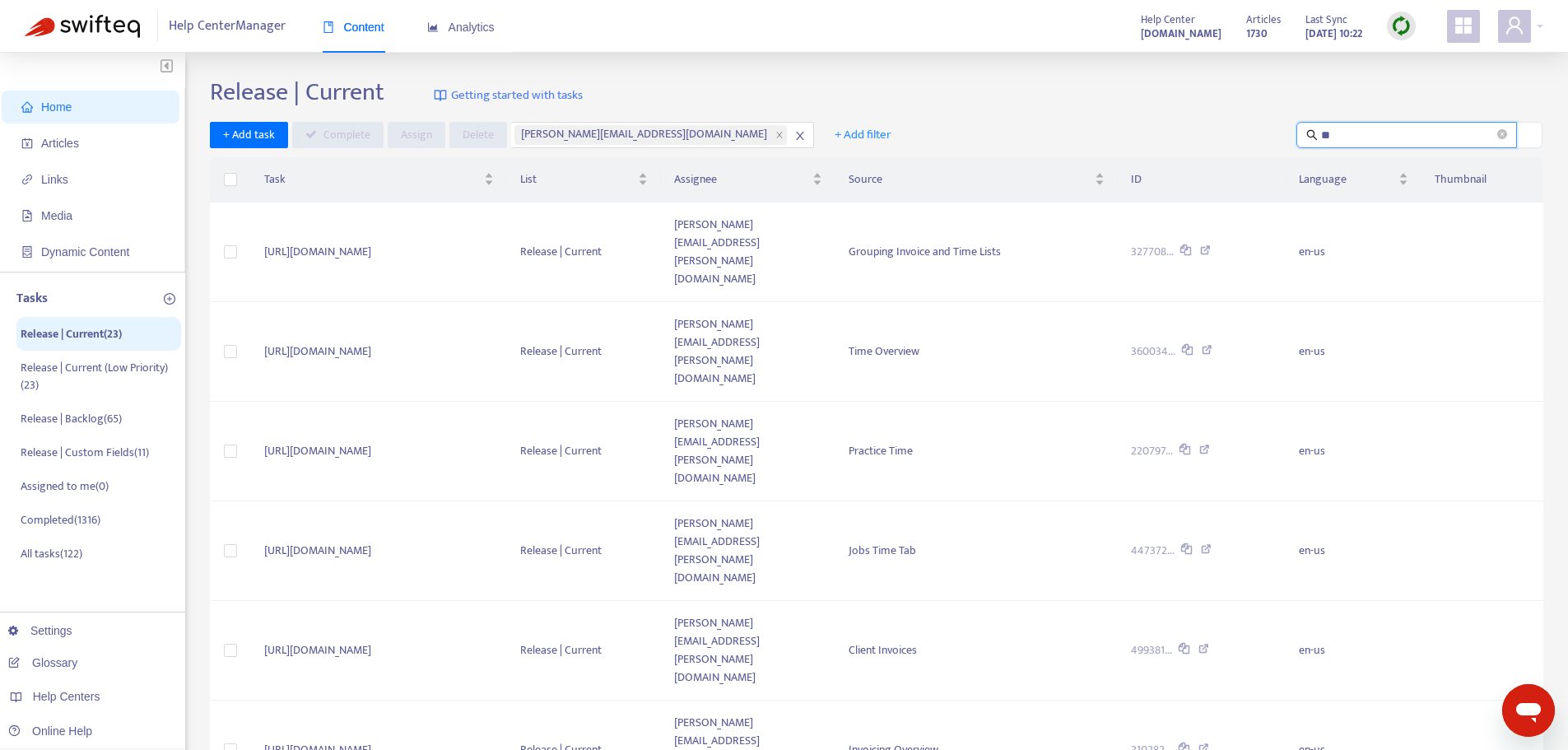
type input "*"
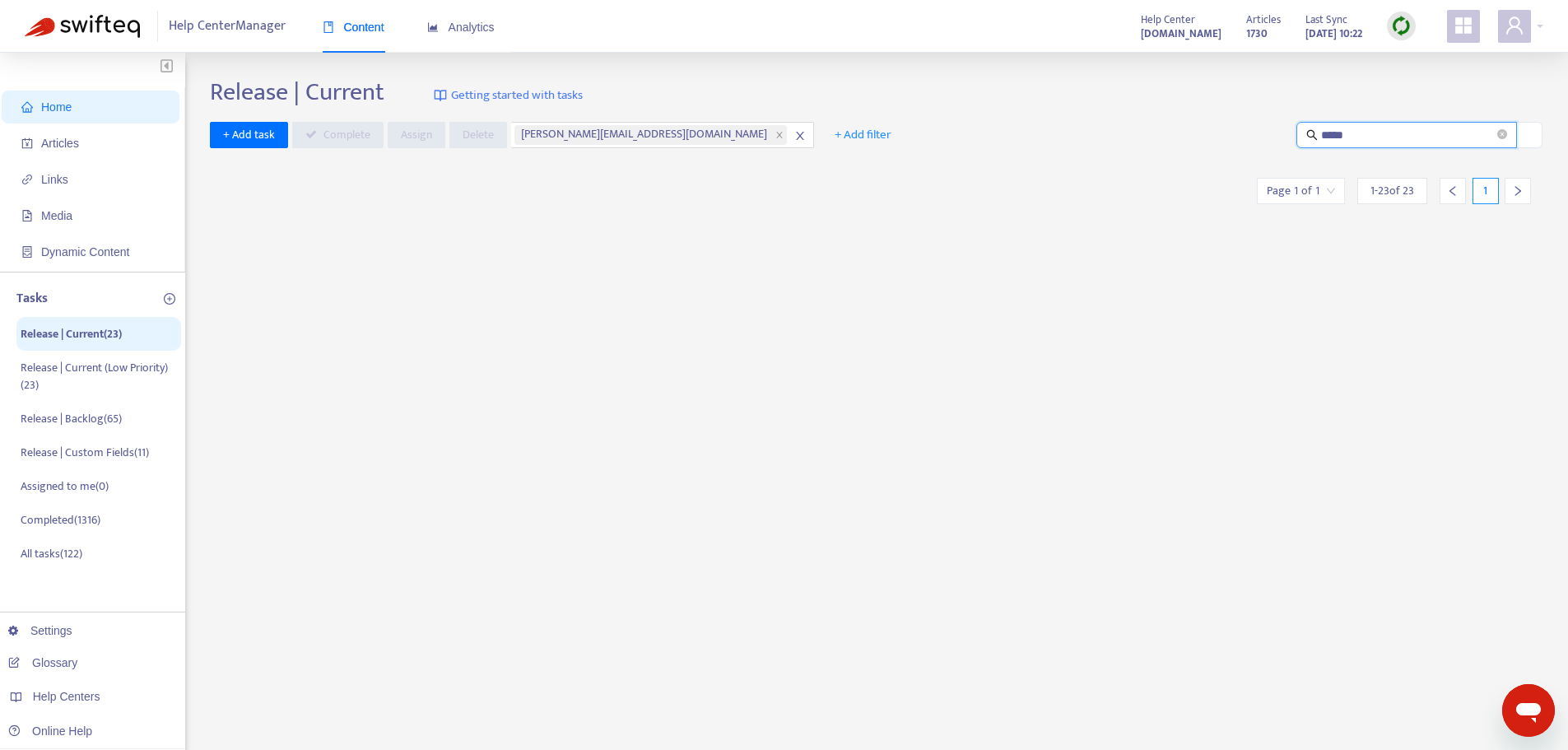
type input "*****"
click at [819, 184] on div "Release | Current Getting started with tasks + Add task Complete Assign [PERSON…" at bounding box center [876, 558] width 1333 height 963
